Goal: Task Accomplishment & Management: Manage account settings

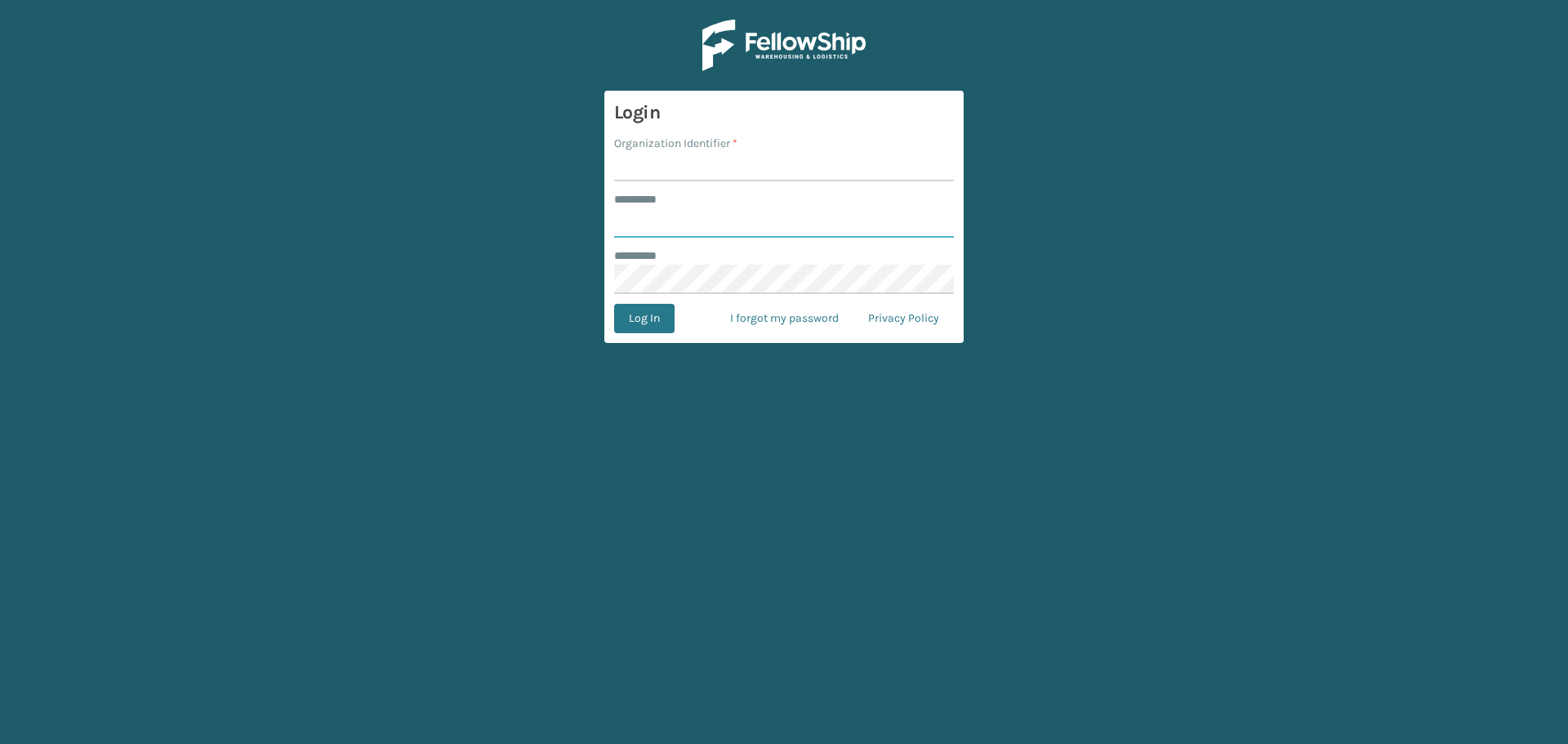
type input "********"
click at [745, 155] on input "Organization Identifier *" at bounding box center [784, 167] width 340 height 30
type input "[GEOGRAPHIC_DATA]"
click at [645, 312] on button "Log In" at bounding box center [645, 319] width 61 height 30
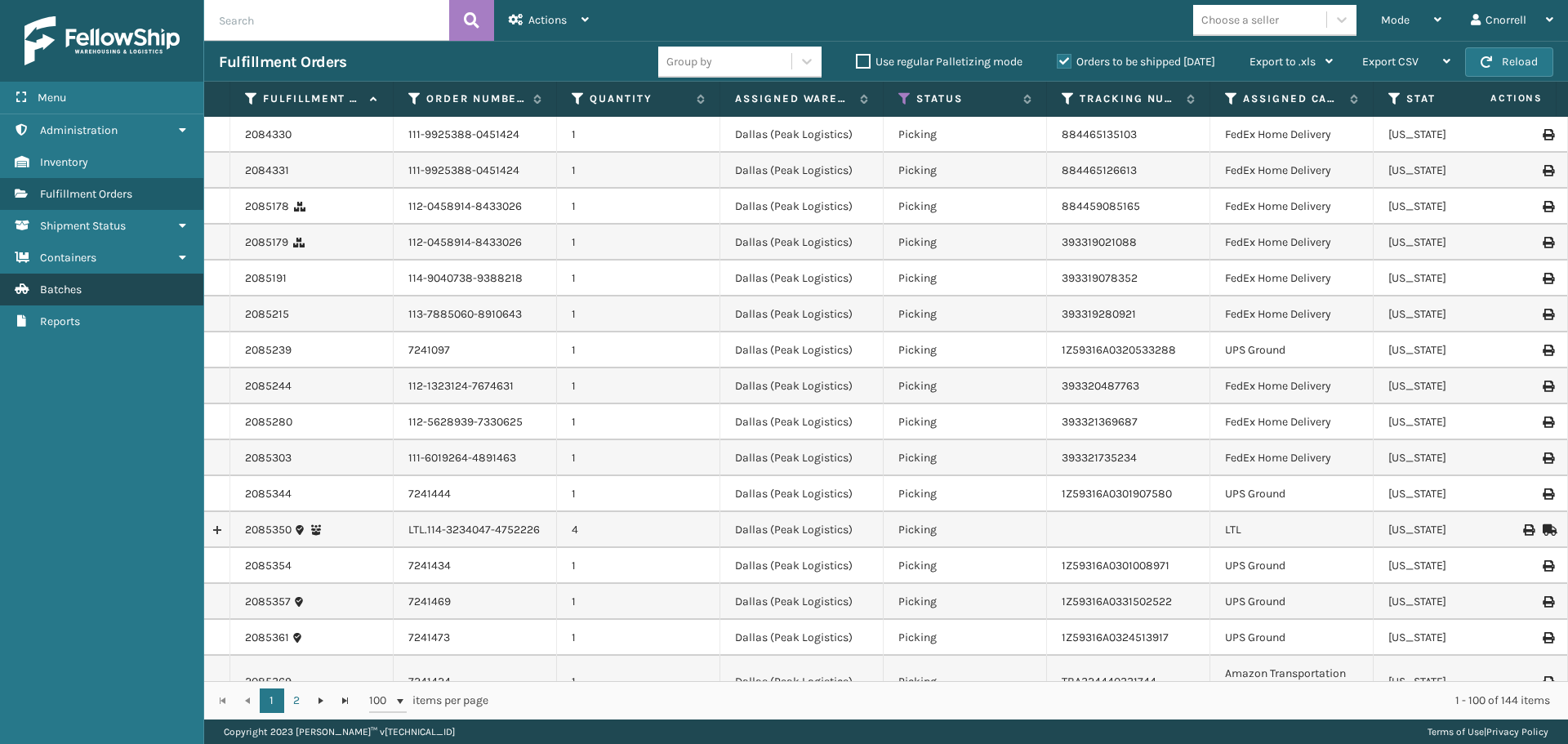
click at [68, 294] on span "Batches" at bounding box center [61, 289] width 42 height 14
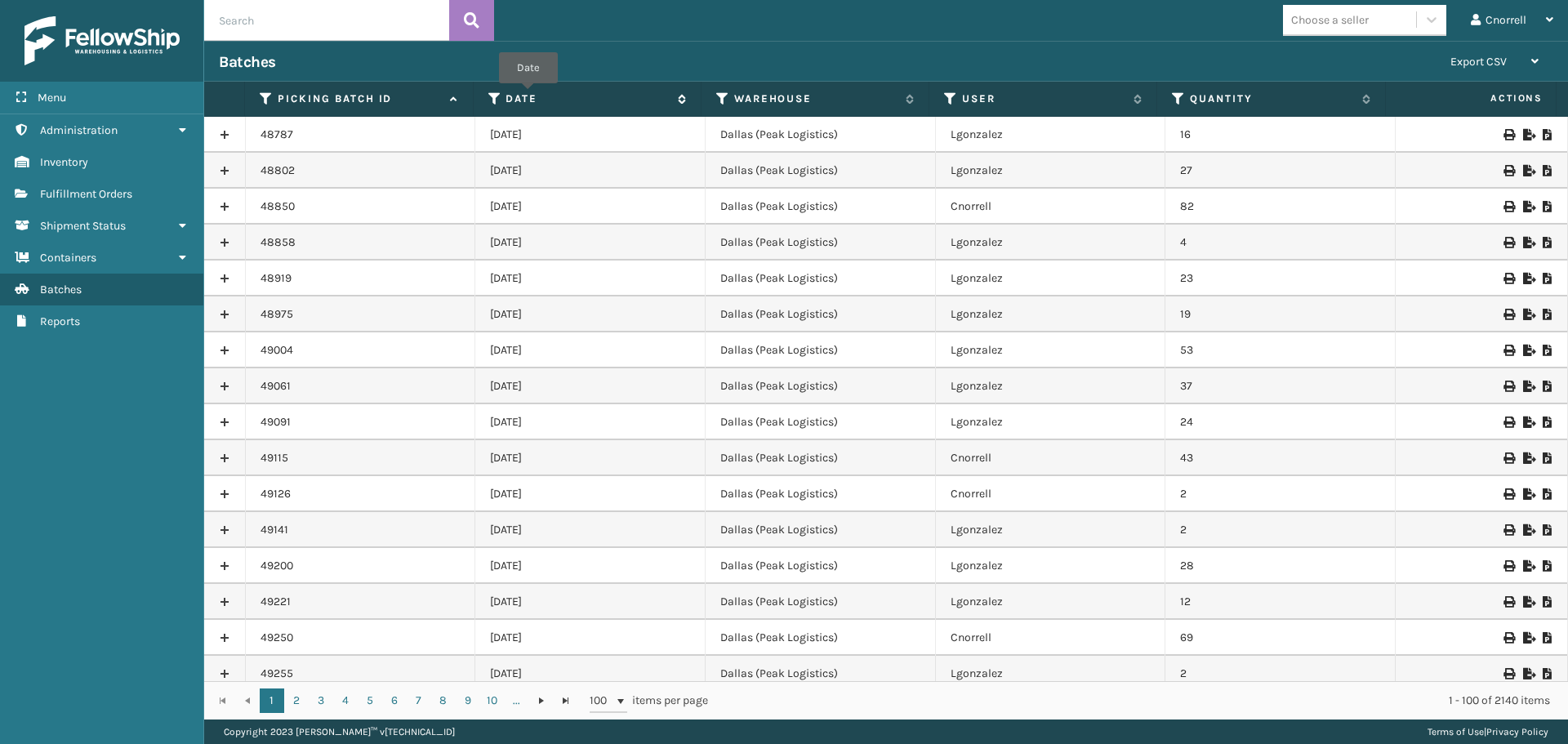
click at [529, 95] on label "Date" at bounding box center [587, 99] width 164 height 15
click at [525, 96] on label "Date" at bounding box center [587, 99] width 164 height 15
